Goal: Transaction & Acquisition: Subscribe to service/newsletter

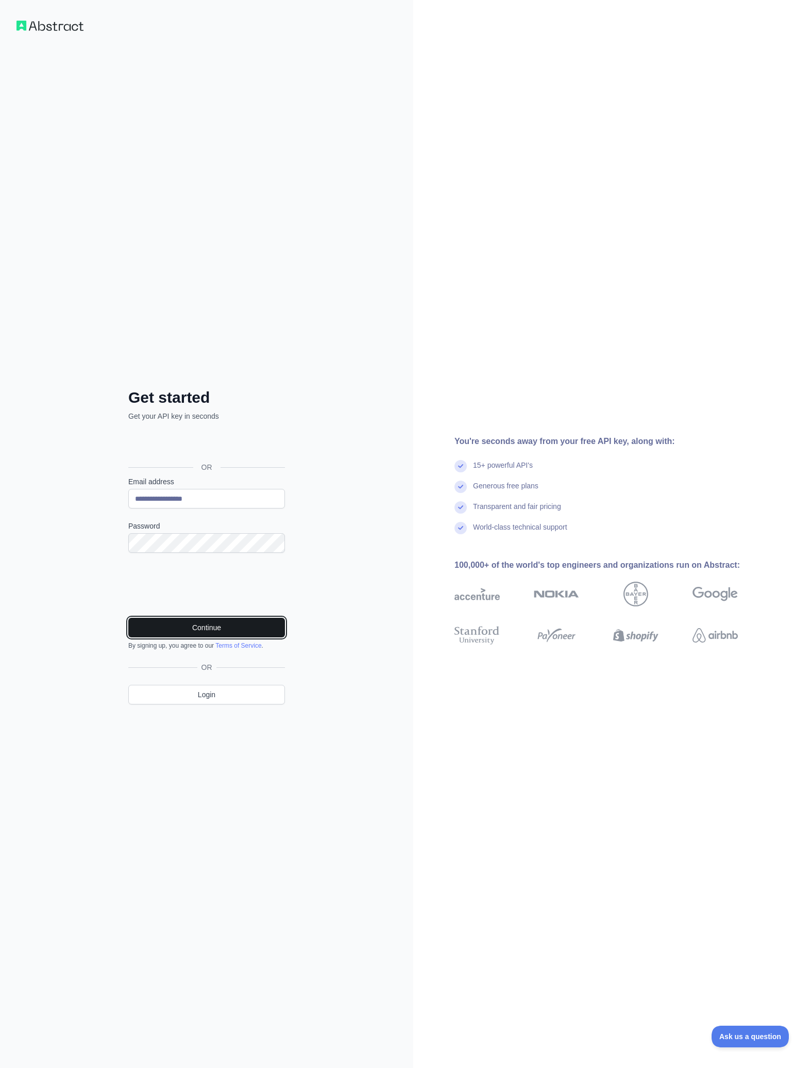
click at [190, 621] on button "Continue" at bounding box center [206, 628] width 157 height 20
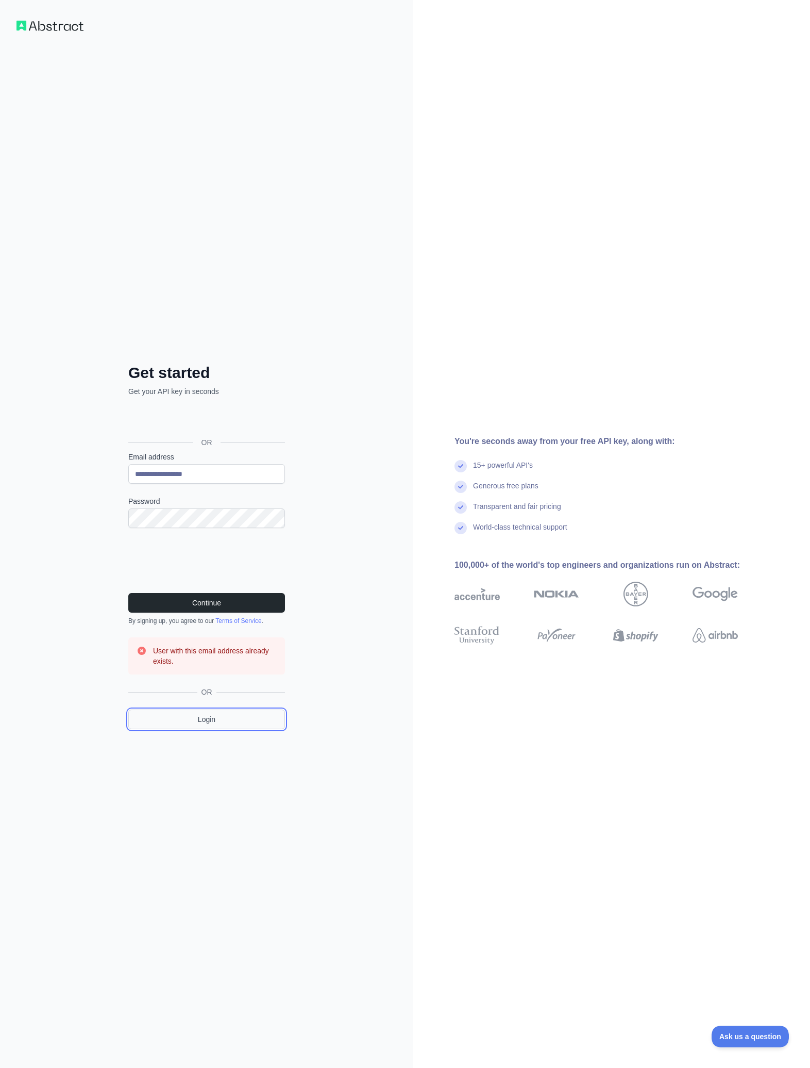
click at [211, 716] on link "Login" at bounding box center [206, 719] width 157 height 20
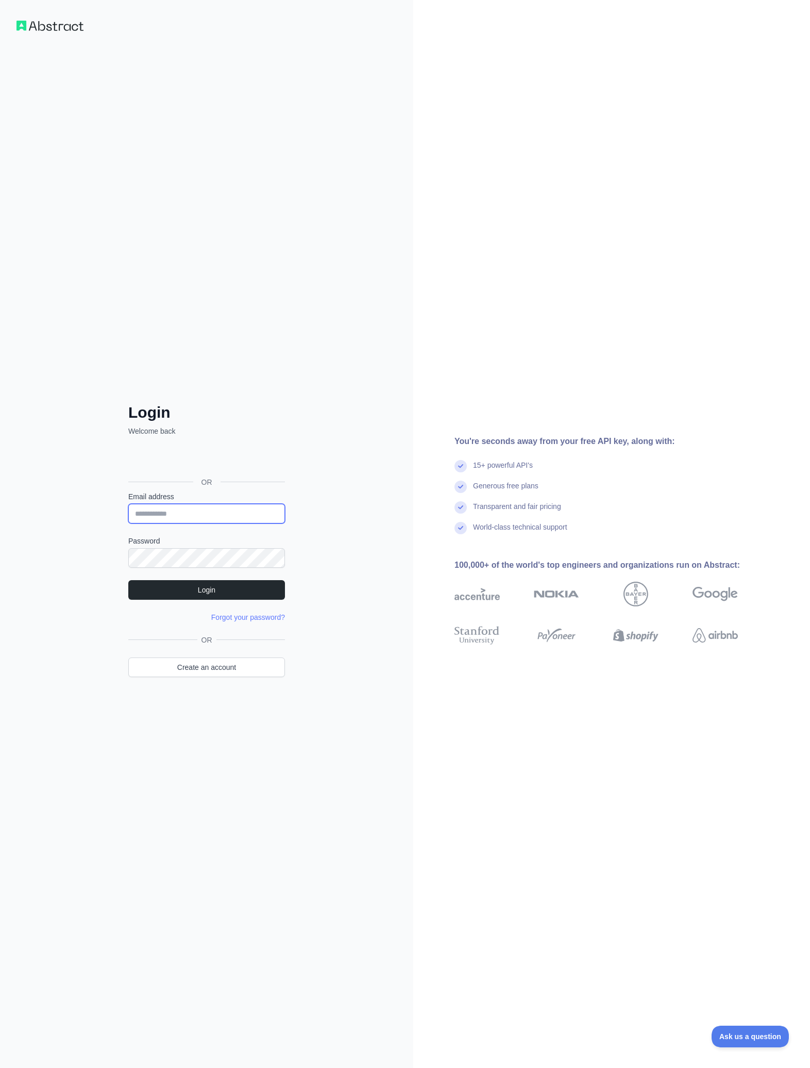
click at [260, 512] on input "Email address" at bounding box center [206, 514] width 157 height 20
type input "**********"
click at [222, 595] on button "Login" at bounding box center [206, 590] width 157 height 20
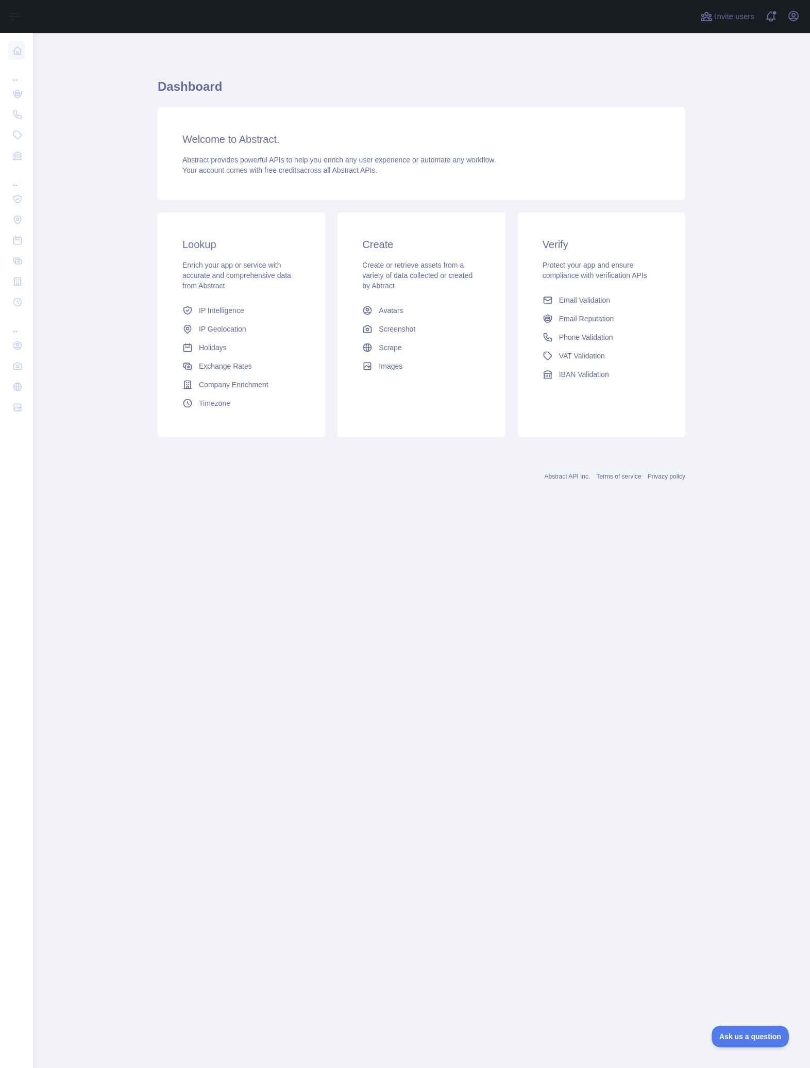
click at [361, 44] on div "Dashboard Welcome to Abstract. Abstract provides powerful APIs to help you enri…" at bounding box center [422, 273] width 528 height 480
click at [795, 18] on icon "button" at bounding box center [794, 16] width 12 height 12
click at [718, 140] on button "Sign out" at bounding box center [744, 135] width 115 height 19
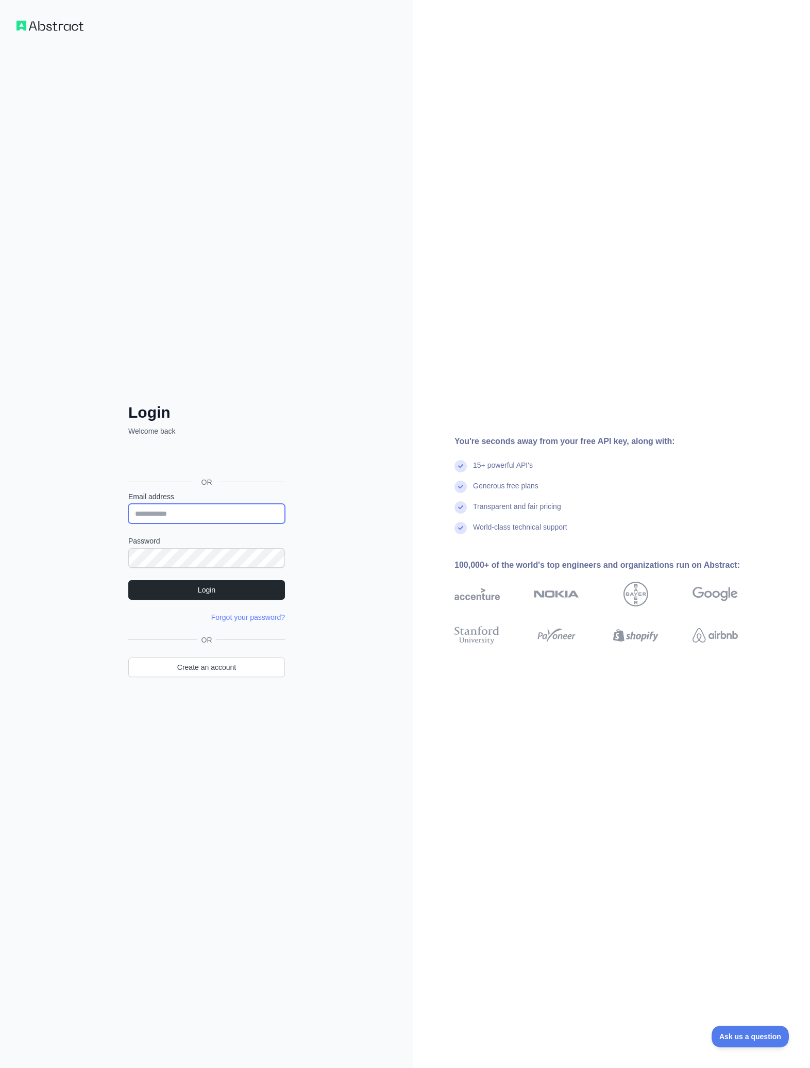
click at [267, 517] on input "Email address" at bounding box center [206, 514] width 157 height 20
type input "**********"
click at [226, 588] on button "Login" at bounding box center [206, 590] width 157 height 20
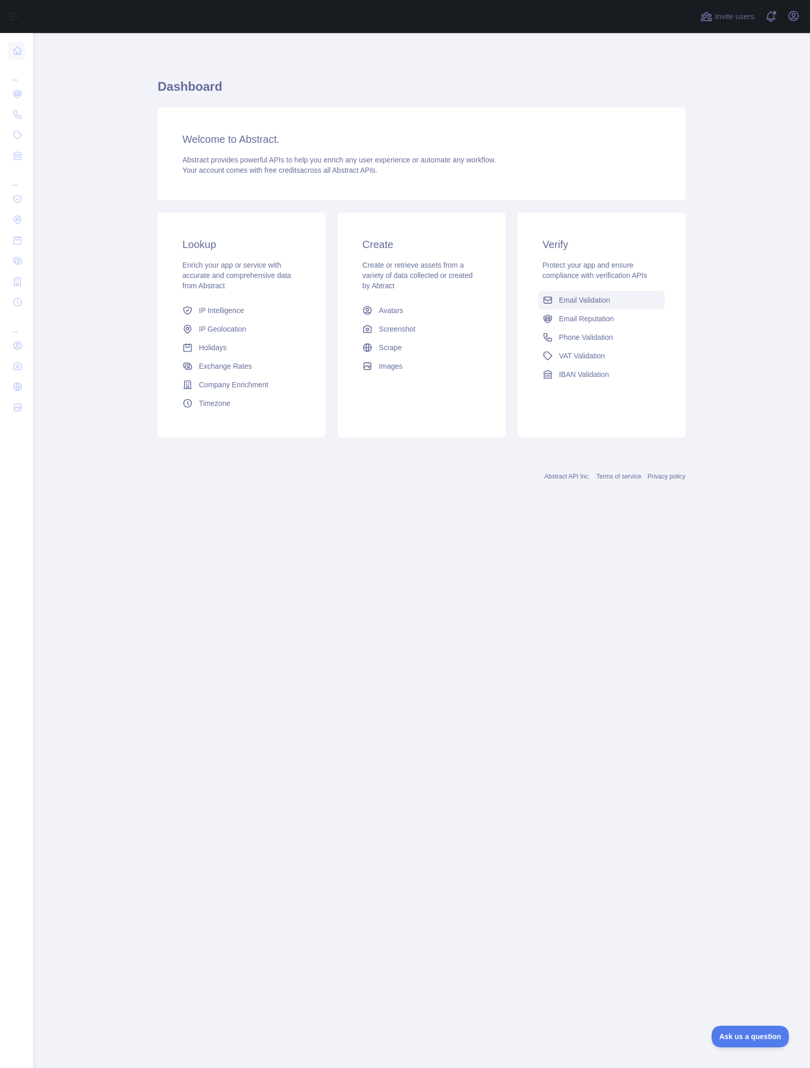
click at [590, 303] on span "Email Validation" at bounding box center [584, 300] width 51 height 10
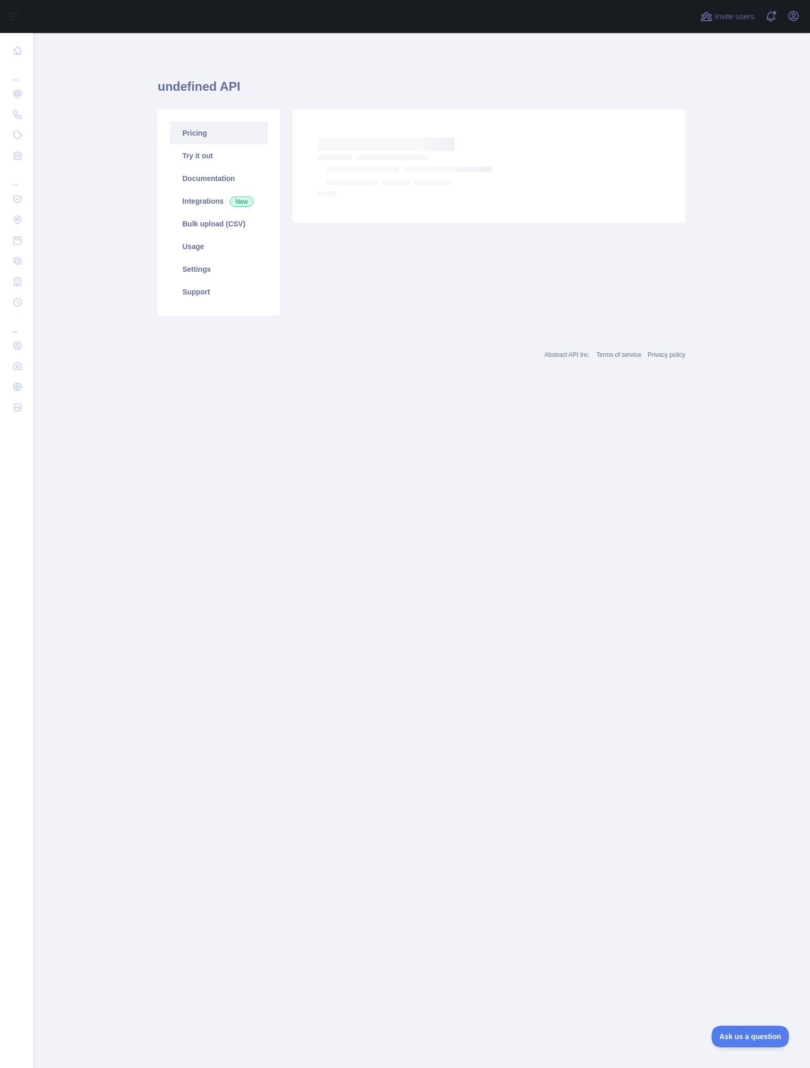
click at [193, 129] on link "Pricing" at bounding box center [219, 133] width 98 height 23
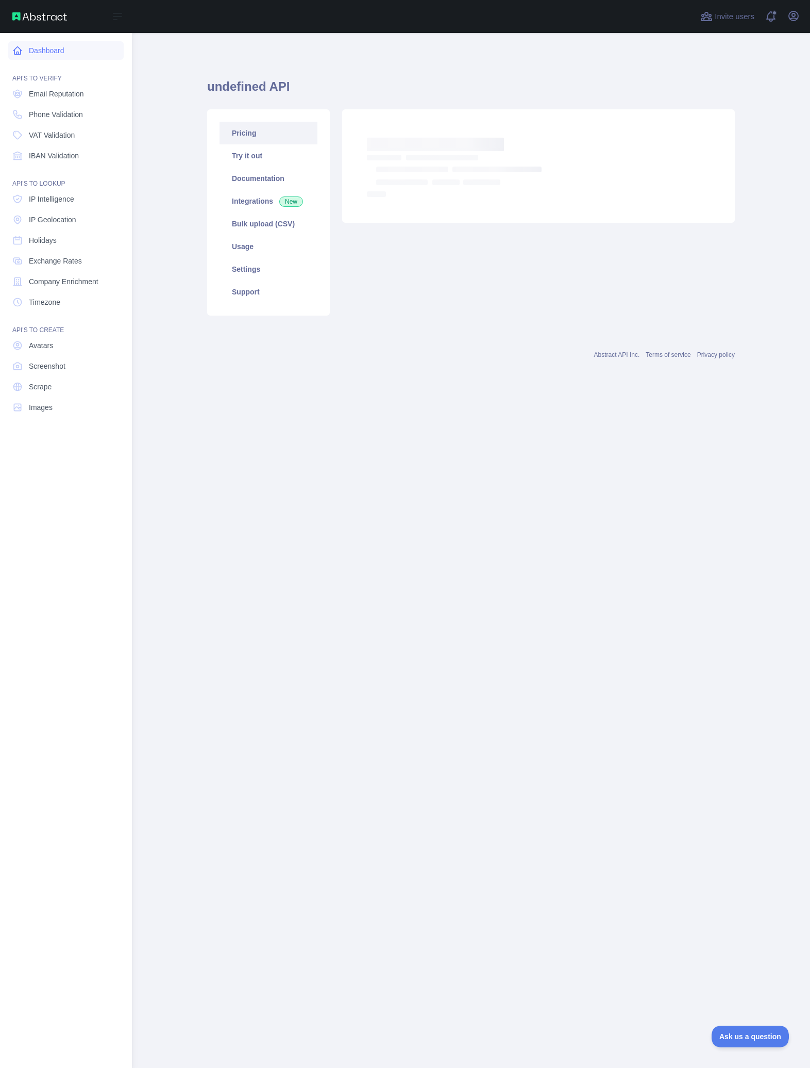
click at [56, 48] on link "Dashboard" at bounding box center [65, 50] width 115 height 19
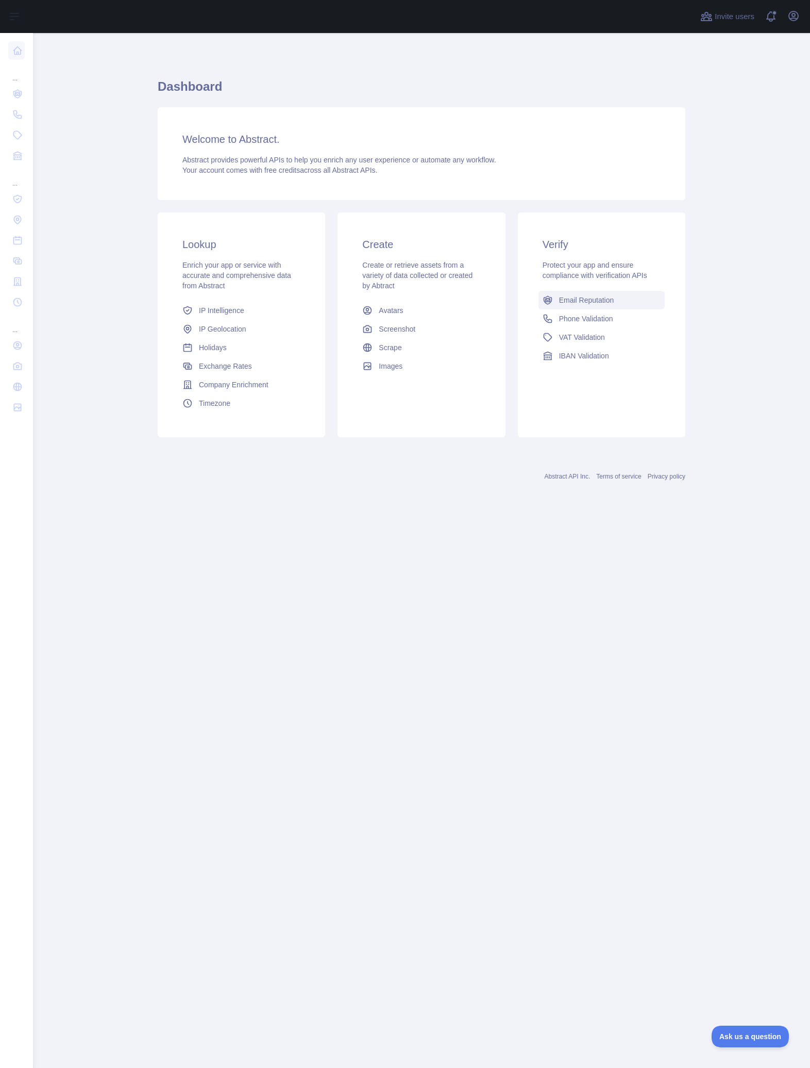
click at [601, 305] on span "Email Reputation" at bounding box center [586, 300] width 55 height 10
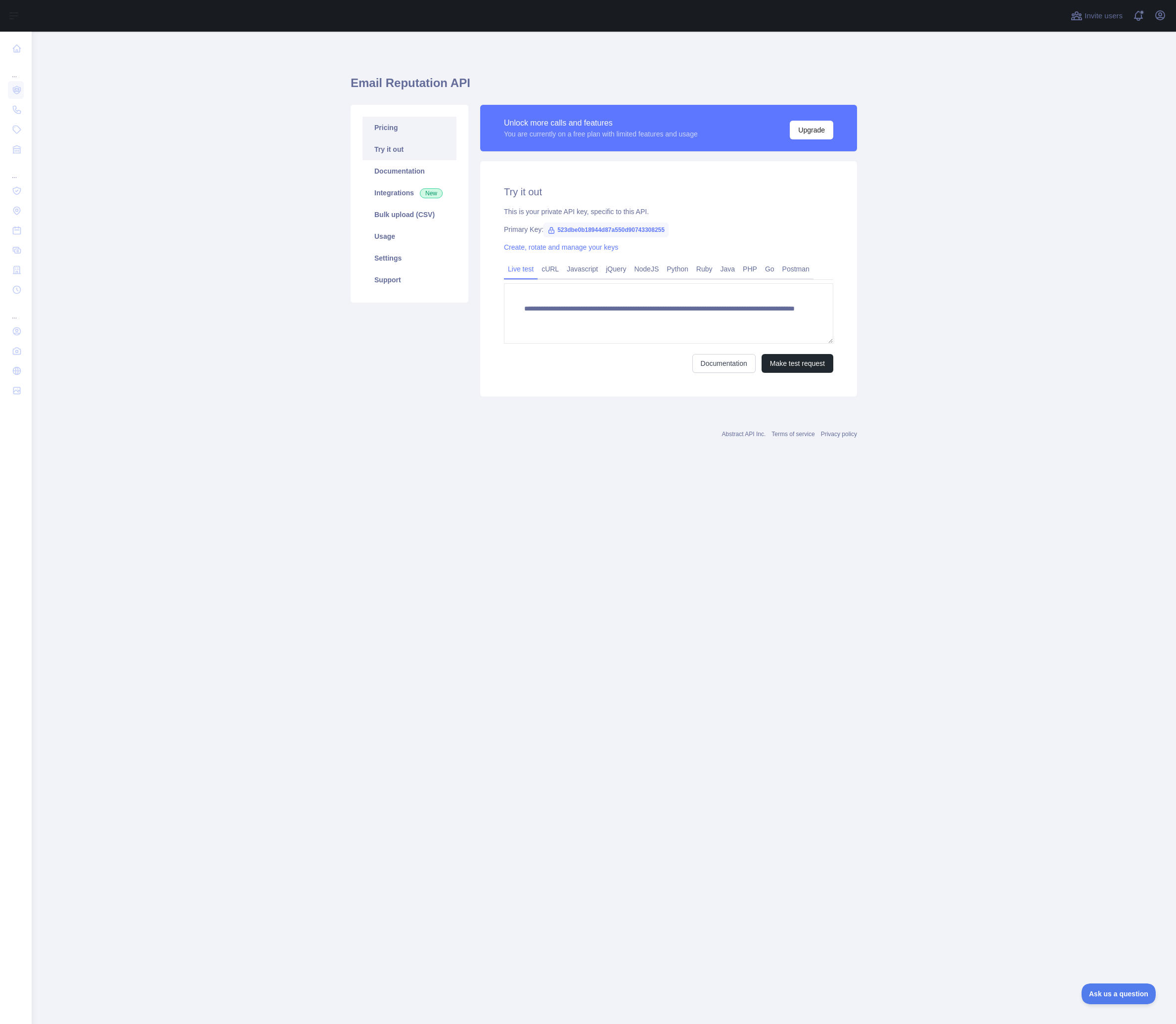
drag, startPoint x: 385, startPoint y: 122, endPoint x: 390, endPoint y: 121, distance: 5.1
click at [385, 122] on link "Pricing" at bounding box center [410, 128] width 94 height 22
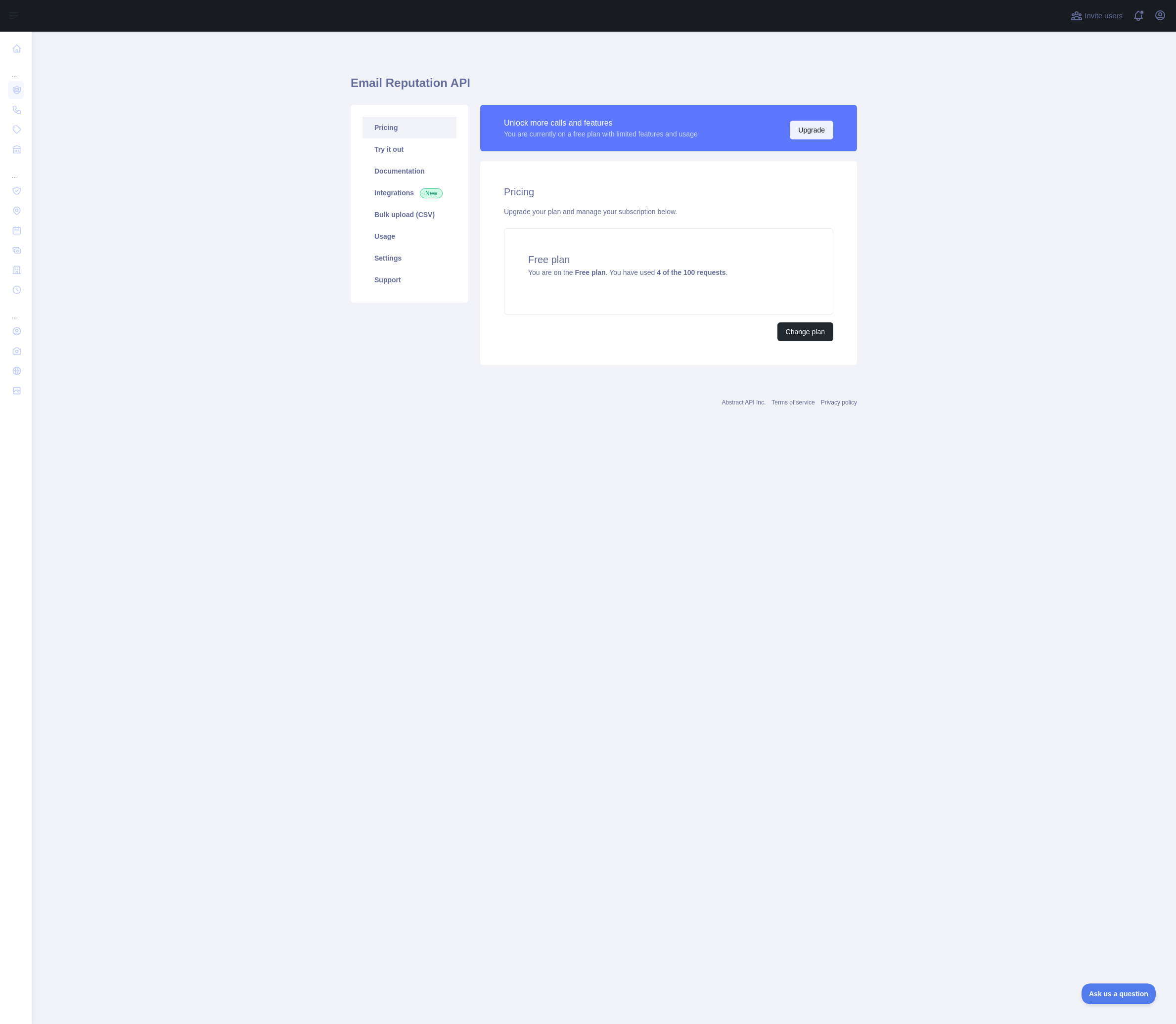
click at [820, 129] on button "Upgrade" at bounding box center [811, 130] width 43 height 19
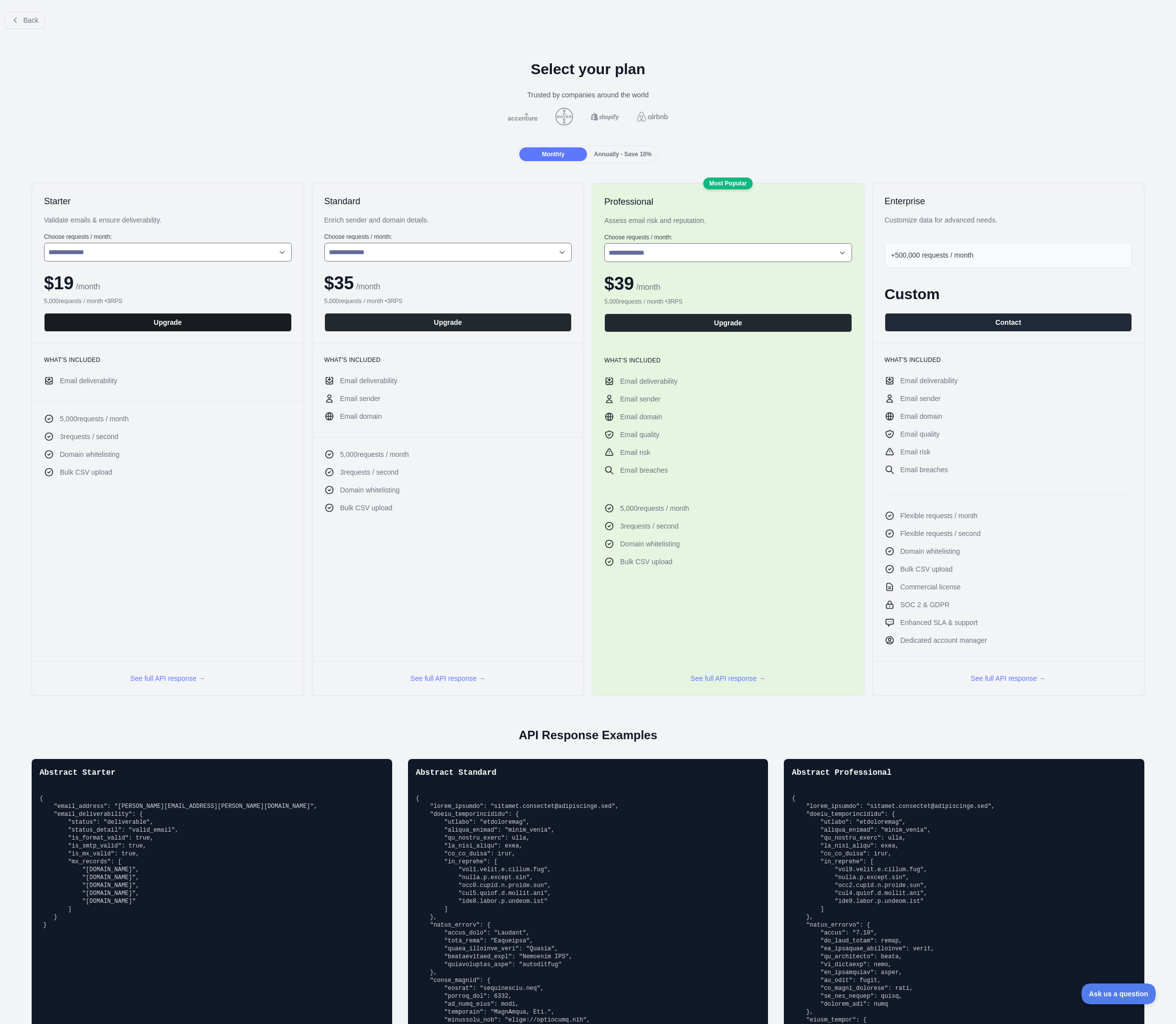
click at [159, 317] on button "Upgrade" at bounding box center [168, 322] width 247 height 19
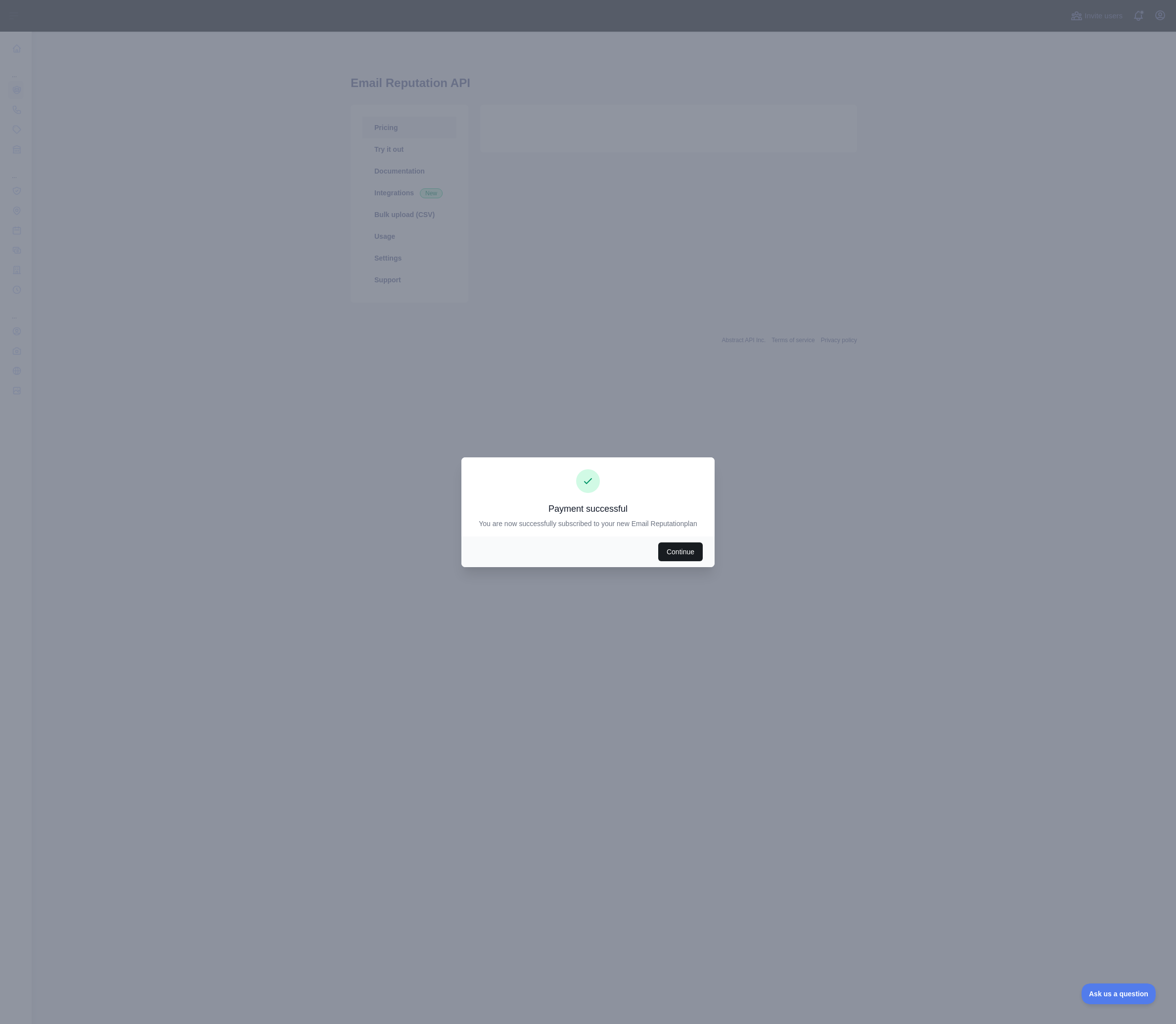
click at [693, 555] on button "Continue" at bounding box center [680, 552] width 44 height 19
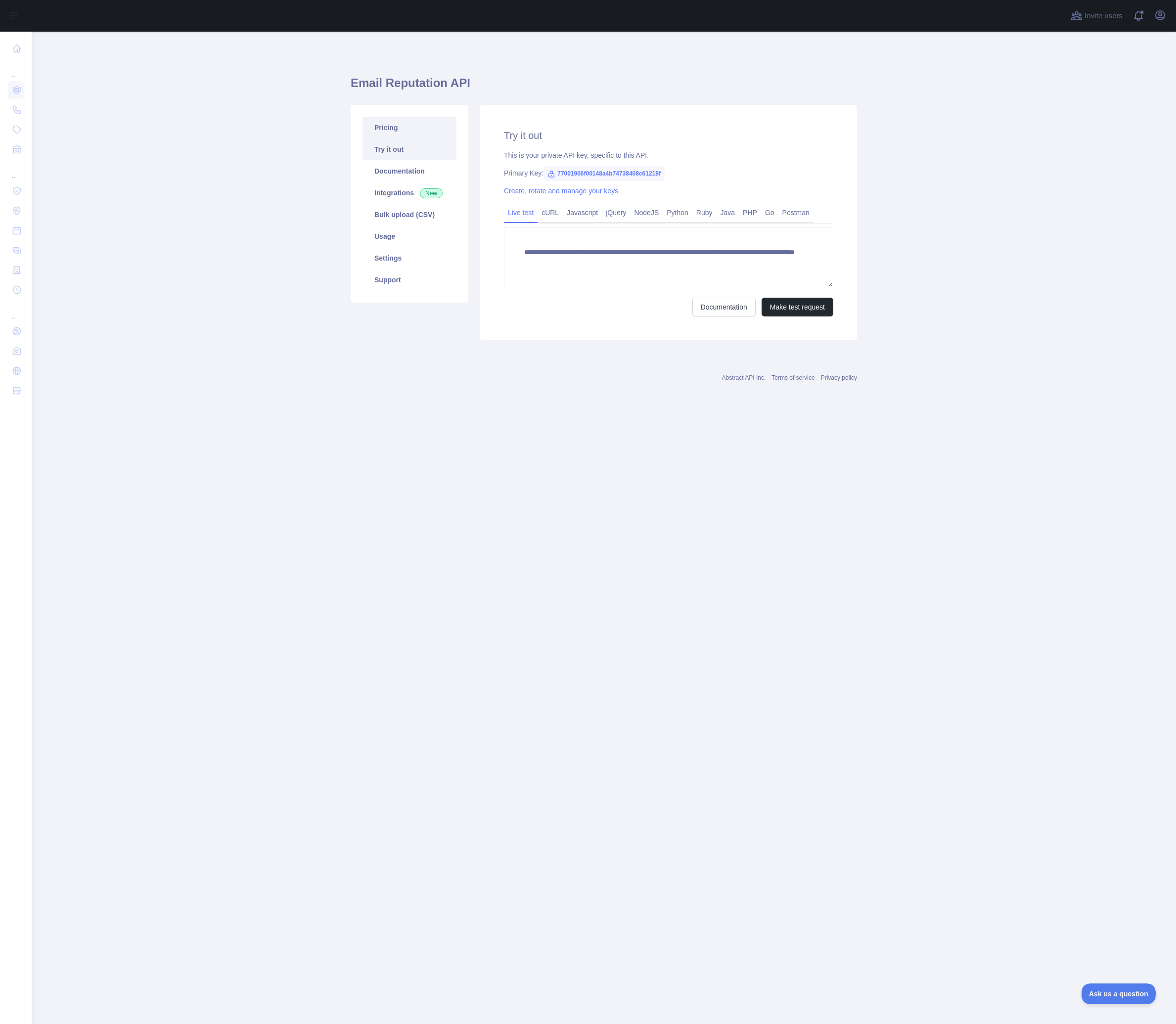
click at [402, 125] on link "Pricing" at bounding box center [410, 128] width 94 height 22
